Goal: Transaction & Acquisition: Purchase product/service

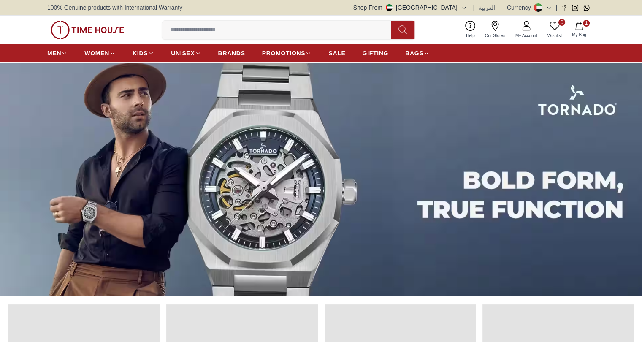
click at [232, 30] on input at bounding box center [279, 30] width 235 height 17
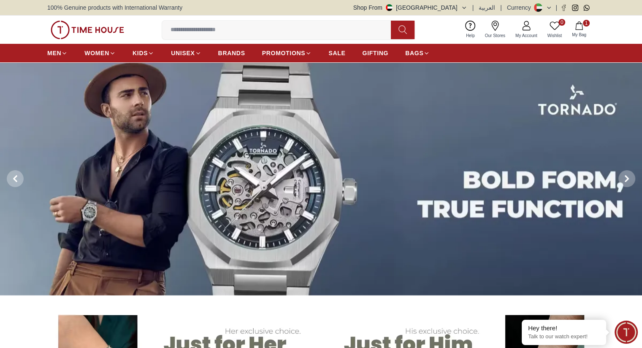
click at [557, 27] on icon at bounding box center [554, 26] width 10 height 10
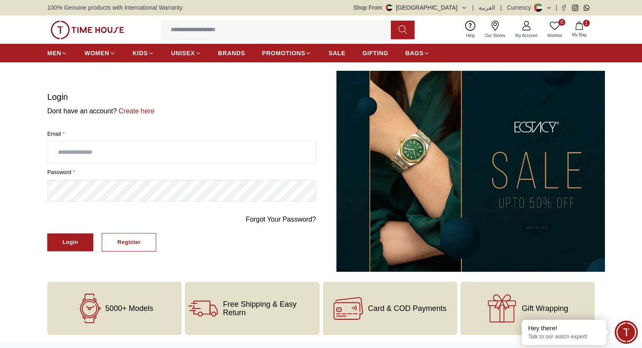
click at [264, 32] on input at bounding box center [279, 30] width 235 height 17
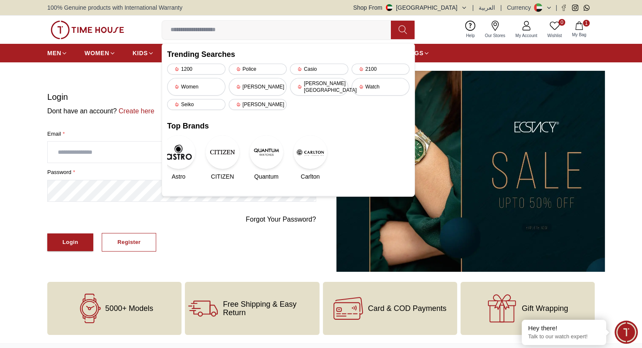
click at [13, 181] on section "Login Dont have an account? Create here Email * password * Forgot Your Password…" at bounding box center [321, 171] width 642 height 201
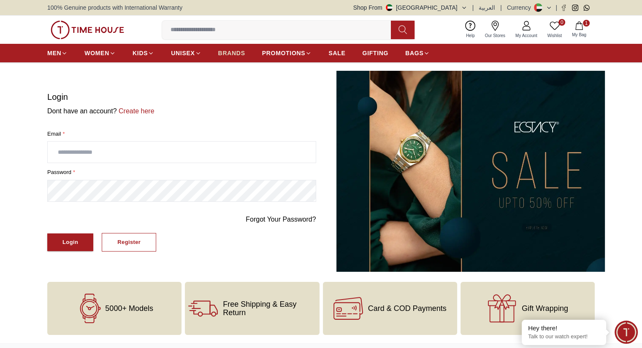
click at [238, 49] on span "BRANDS" at bounding box center [231, 53] width 27 height 8
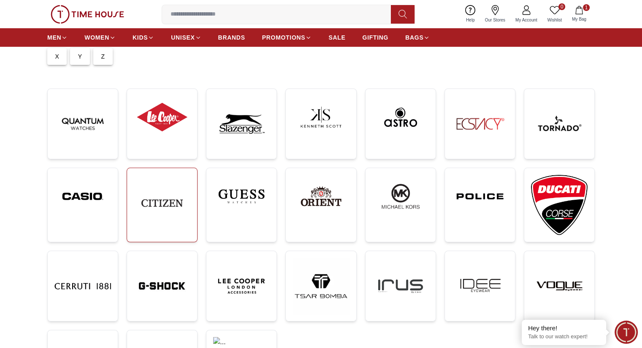
scroll to position [42, 0]
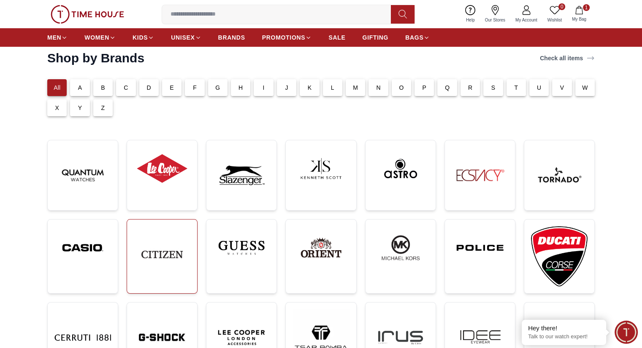
click at [158, 252] on img at bounding box center [162, 254] width 57 height 57
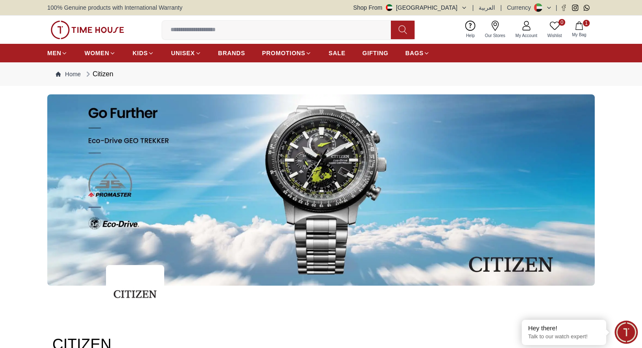
click at [457, 7] on button "Shop From [GEOGRAPHIC_DATA]" at bounding box center [410, 7] width 114 height 8
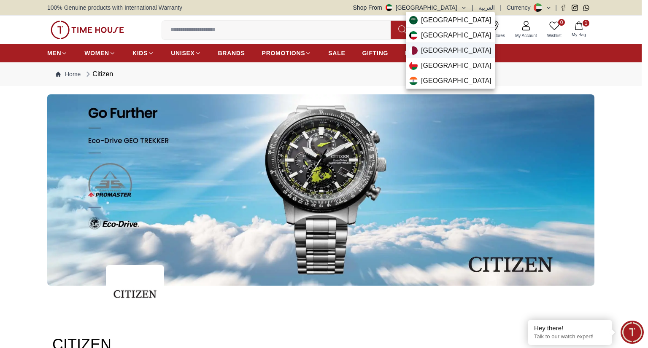
click at [433, 44] on div "[GEOGRAPHIC_DATA]" at bounding box center [450, 50] width 89 height 15
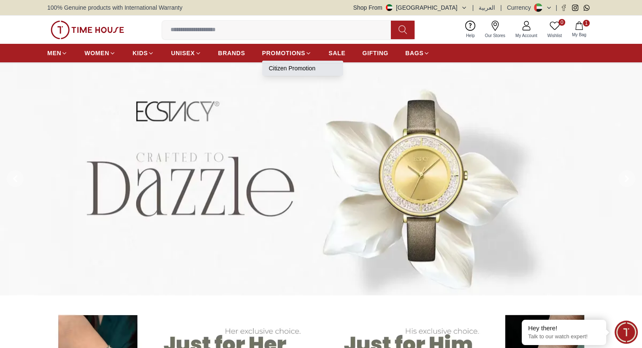
click at [291, 65] on link "Citizen Promotion" at bounding box center [302, 68] width 67 height 8
